Goal: Find specific fact: Find specific fact

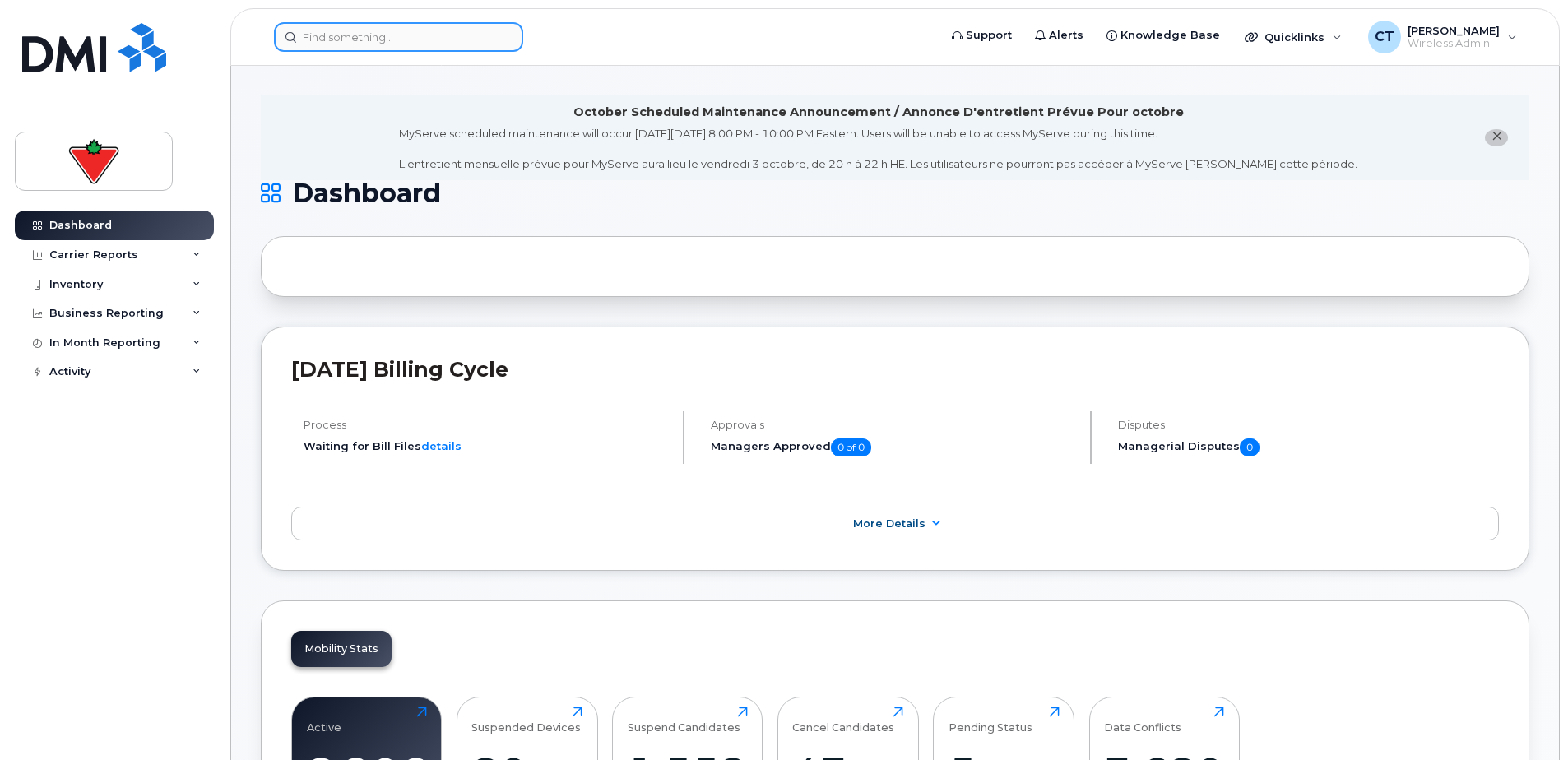
click at [380, 26] on input at bounding box center [398, 37] width 249 height 30
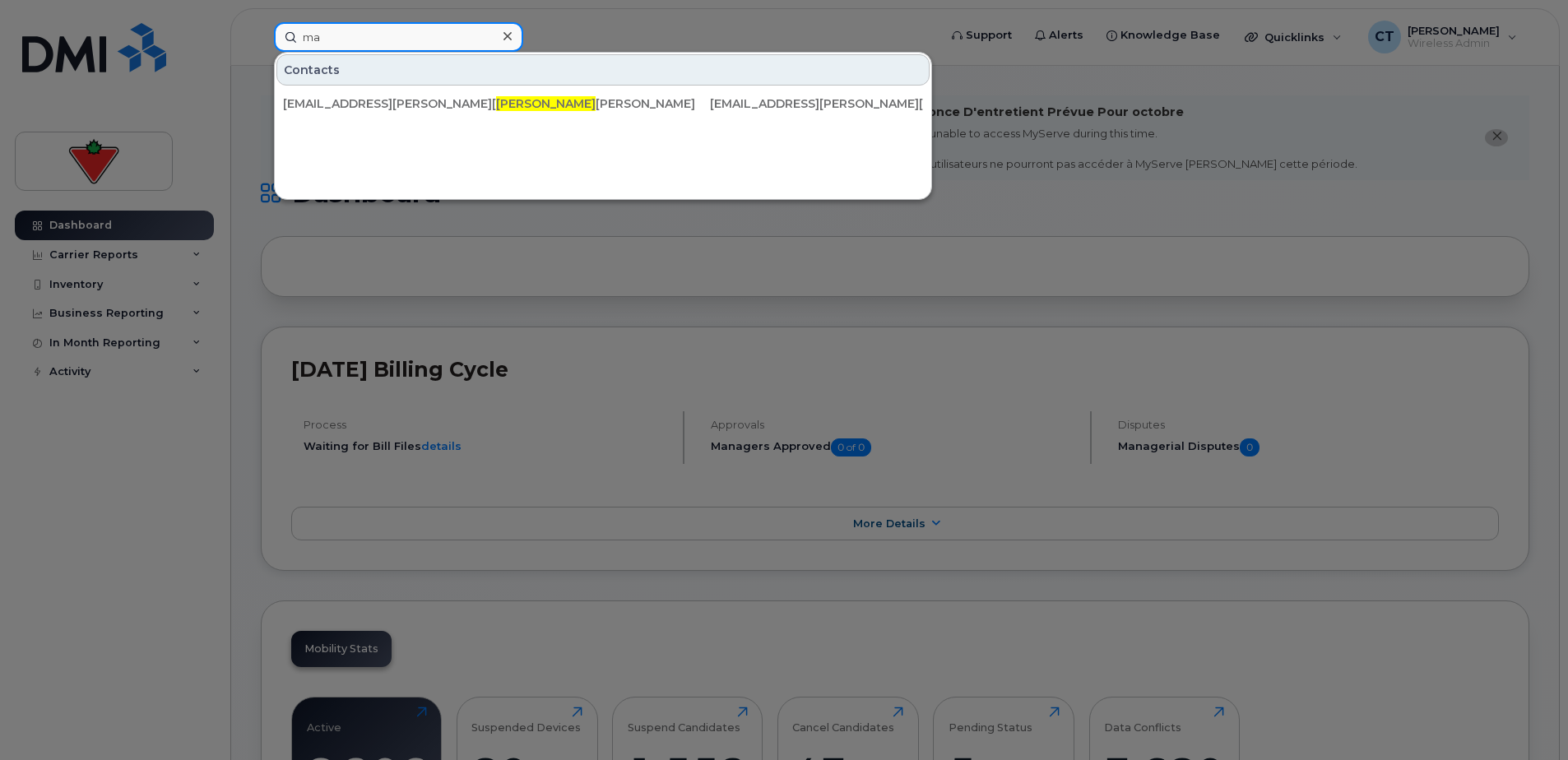
type input "m"
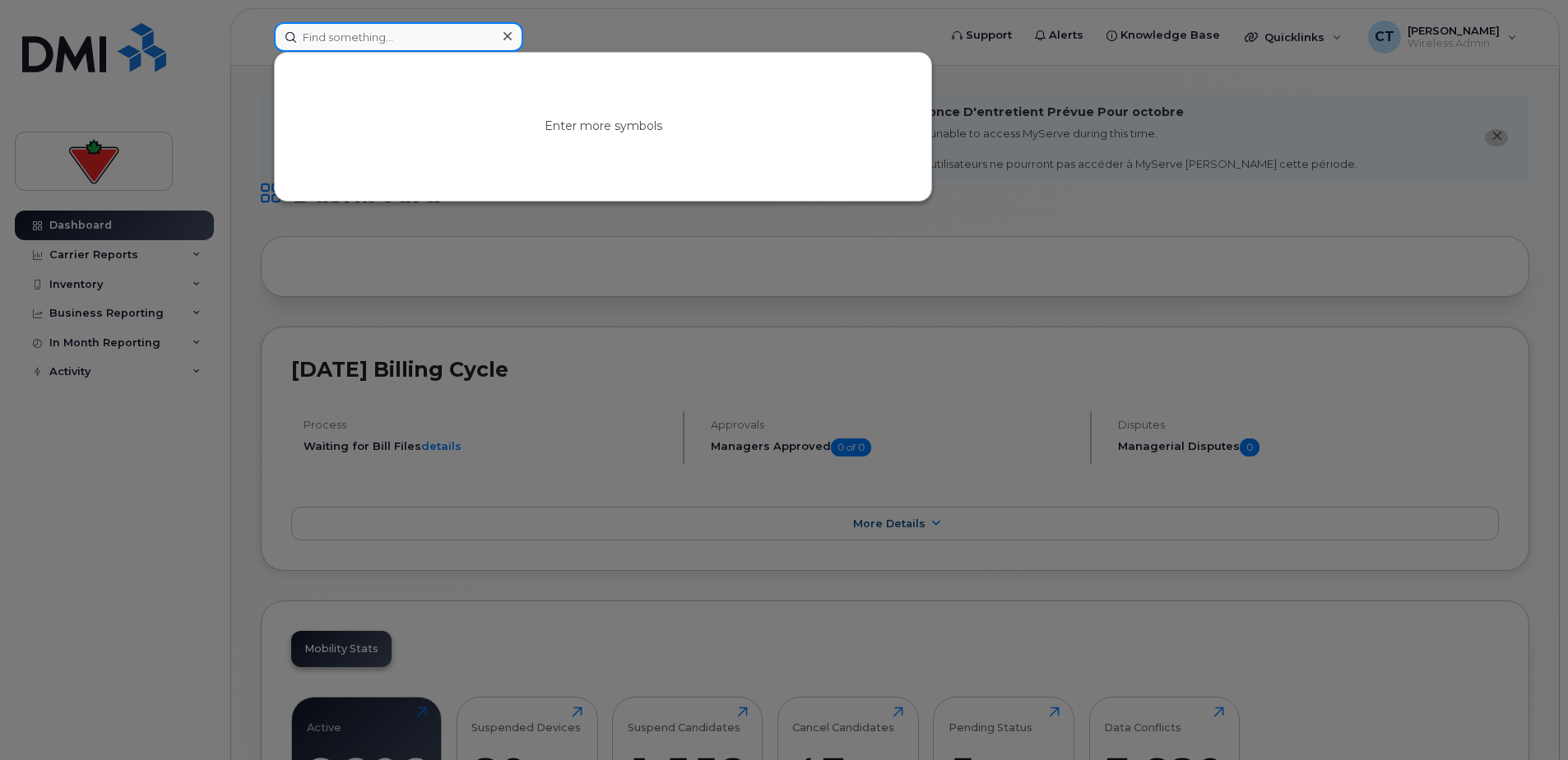
click at [367, 39] on input at bounding box center [398, 37] width 249 height 30
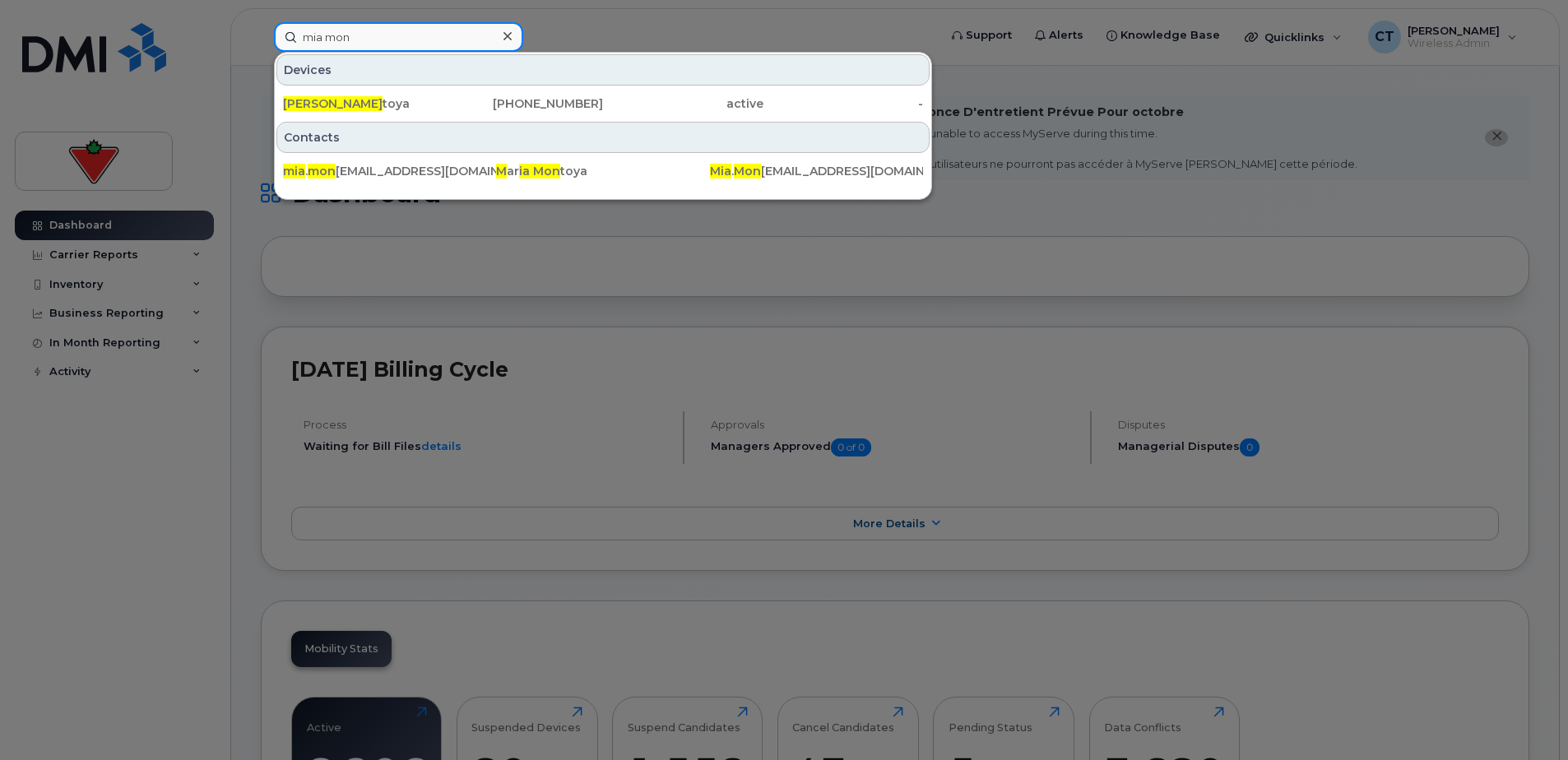
type input "mia mon"
click at [394, 107] on div "Mia Mon toya" at bounding box center [363, 104] width 160 height 16
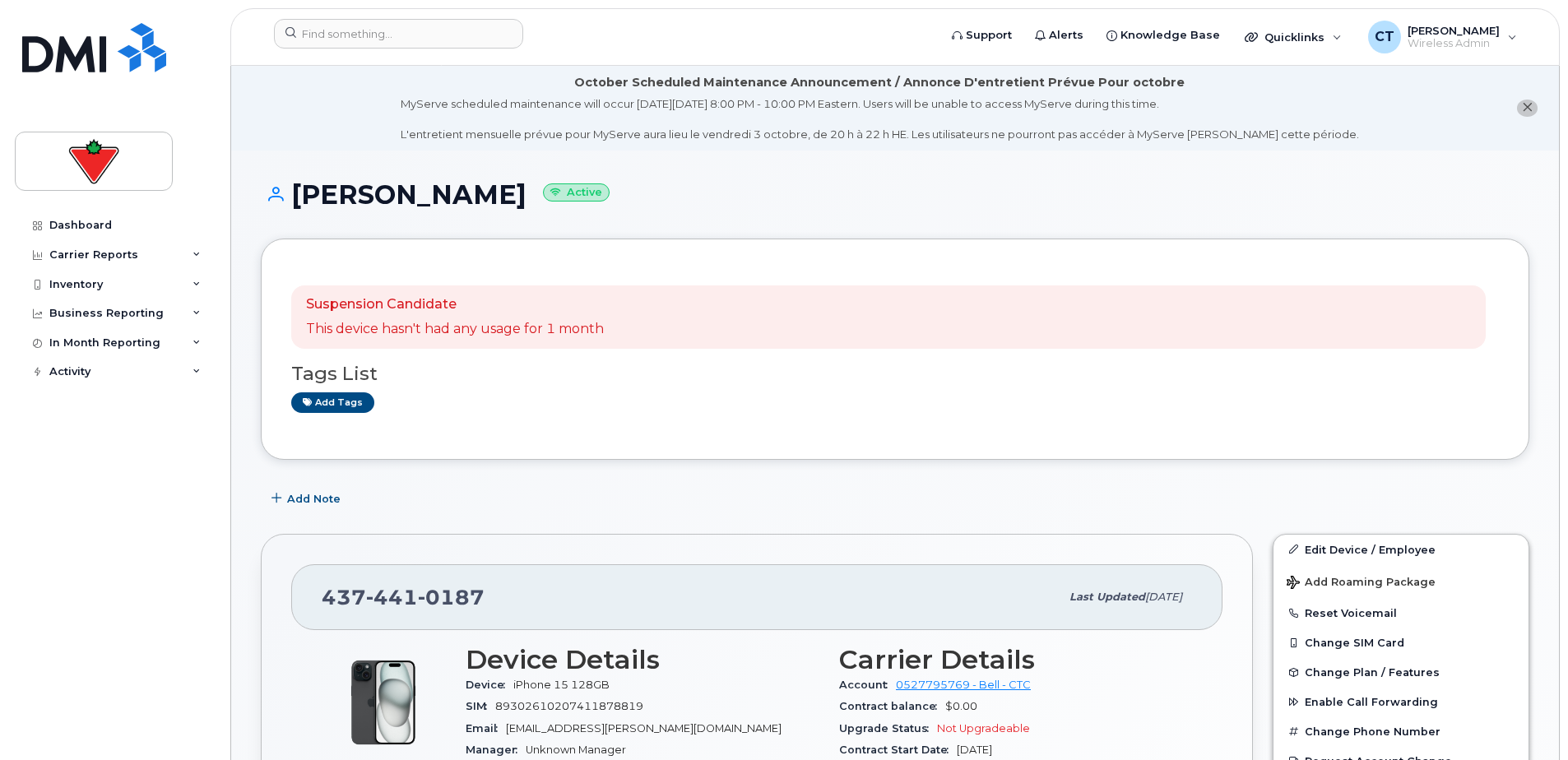
click at [464, 110] on div "MyServe scheduled maintenance will occur on Friday October 3rd, 8:00 PM - 10:00…" at bounding box center [879, 118] width 958 height 46
drag, startPoint x: 464, startPoint y: 208, endPoint x: 282, endPoint y: 214, distance: 182.1
click at [282, 214] on div "Mia Montoya Active" at bounding box center [895, 209] width 1269 height 58
copy h1 "Mia Montoya"
click at [384, 582] on div "437 441 0187" at bounding box center [690, 597] width 738 height 35
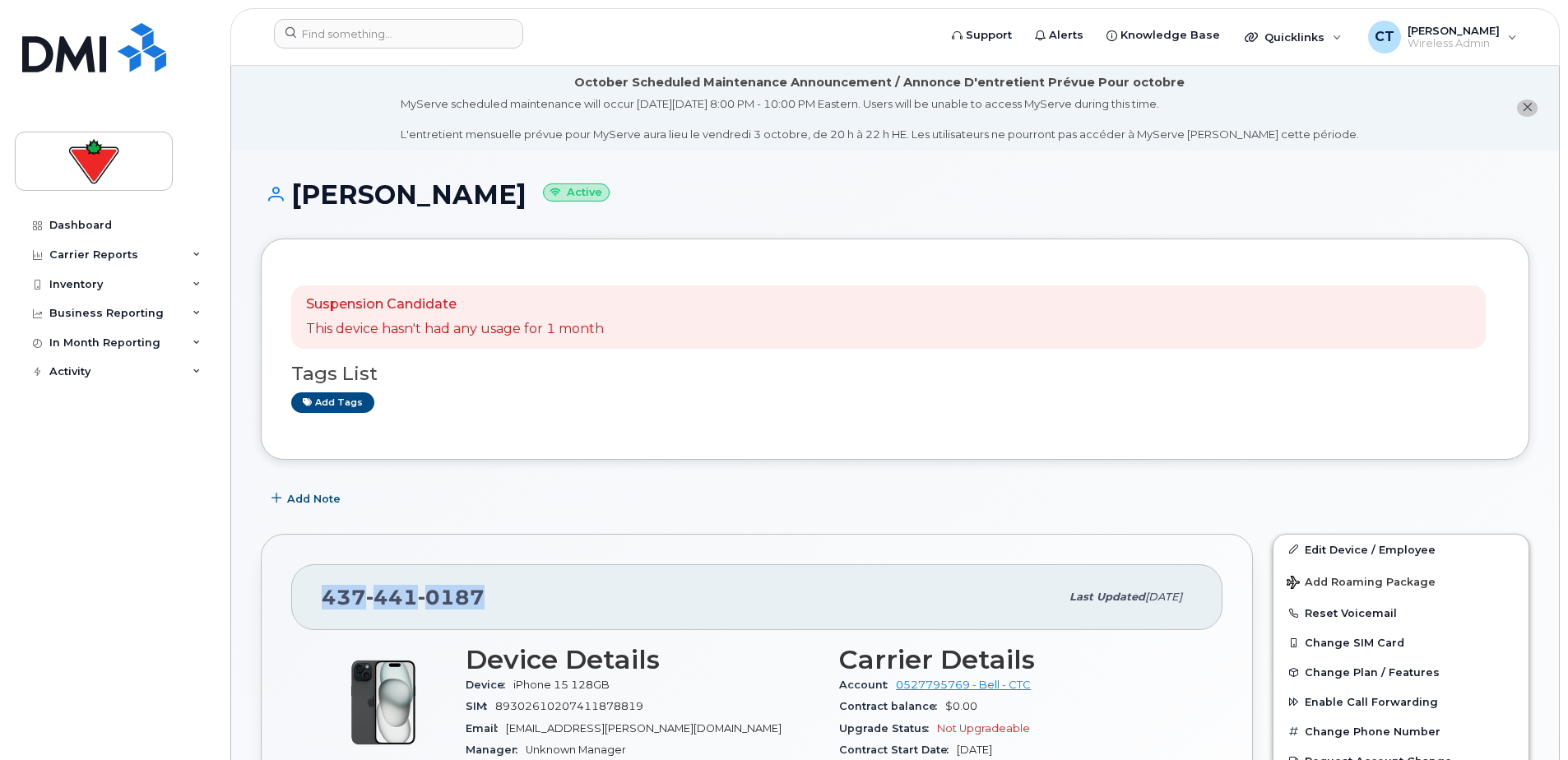
click at [384, 582] on div "437 441 0187" at bounding box center [690, 597] width 738 height 35
copy span "437 441 0187"
